Goal: Check status

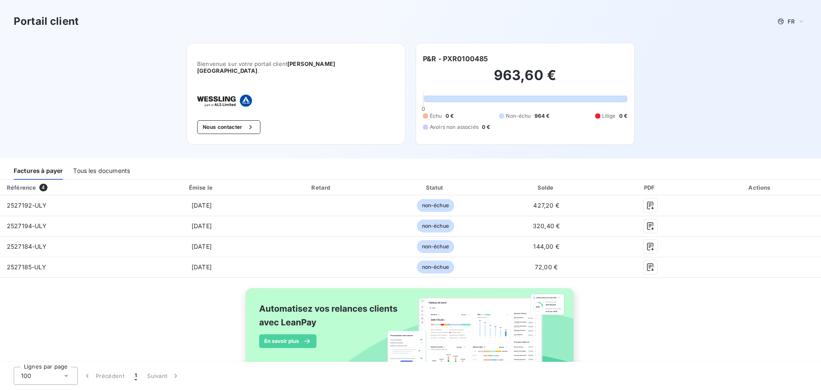
click at [97, 163] on div "Tous les documents" at bounding box center [101, 171] width 57 height 18
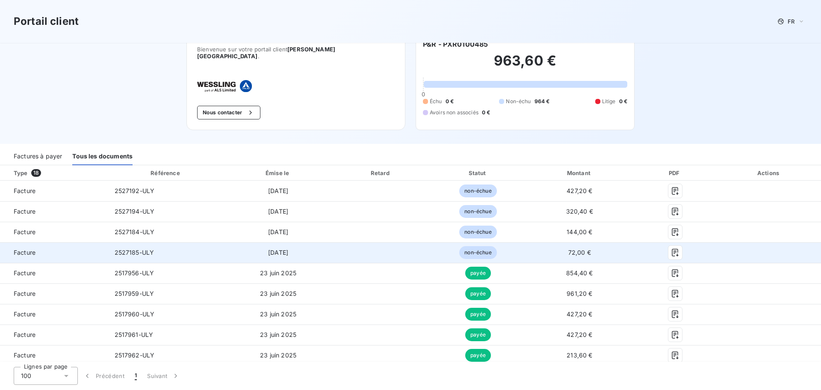
scroll to position [43, 0]
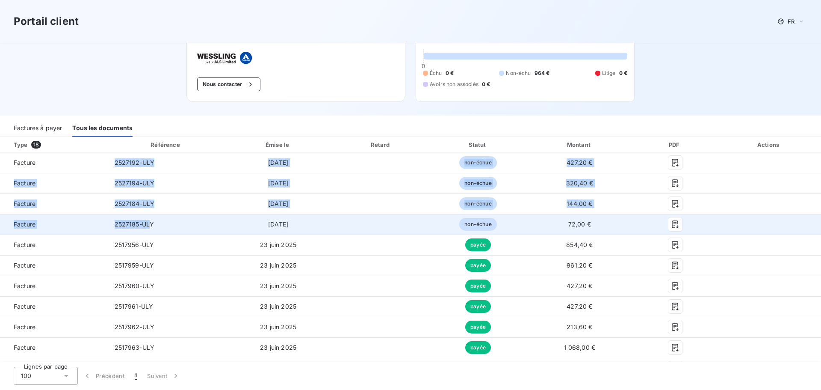
drag, startPoint x: 115, startPoint y: 155, endPoint x: 148, endPoint y: 210, distance: 63.7
click at [148, 210] on tbody "Facture 2527192-ULY [DATE] non-échue 427,20 € Facture 2527194-ULY [DATE] non-éc…" at bounding box center [410, 336] width 821 height 369
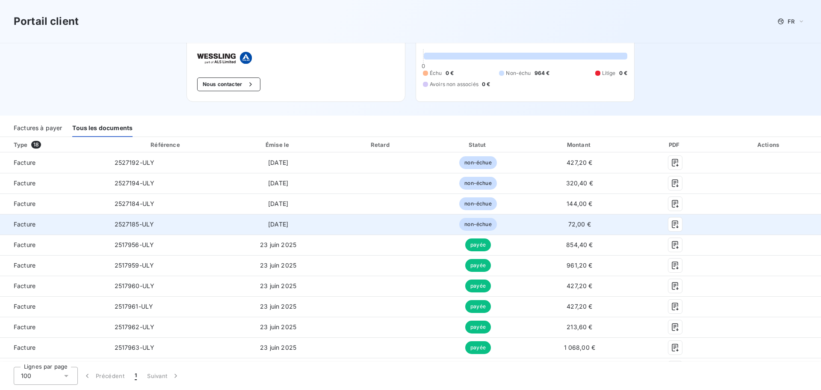
click at [160, 225] on td "2527185-ULY" at bounding box center [166, 224] width 117 height 21
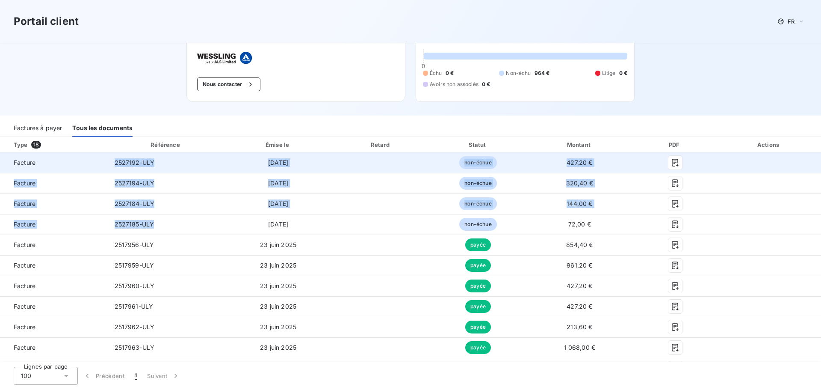
drag, startPoint x: 150, startPoint y: 218, endPoint x: 115, endPoint y: 158, distance: 69.4
click at [115, 158] on tbody "Facture 2527192-ULY [DATE] non-échue 427,20 € Facture 2527194-ULY [DATE] non-éc…" at bounding box center [410, 336] width 821 height 369
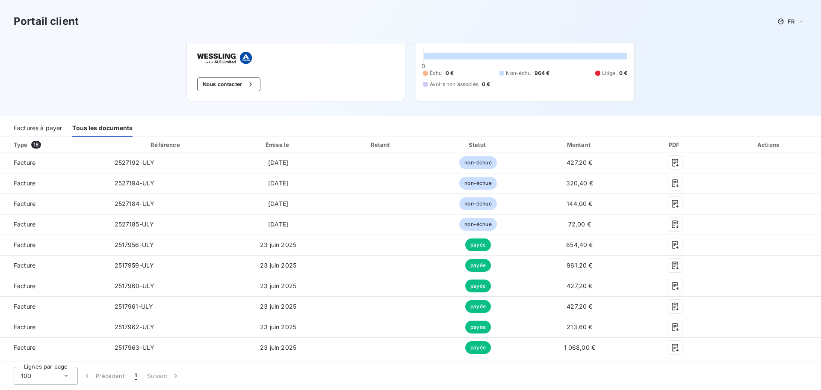
click at [209, 115] on div "Factures à payer Tous les documents" at bounding box center [410, 125] width 821 height 21
click at [156, 141] on div "Référence" at bounding box center [165, 144] width 29 height 7
